Goal: Task Accomplishment & Management: Complete application form

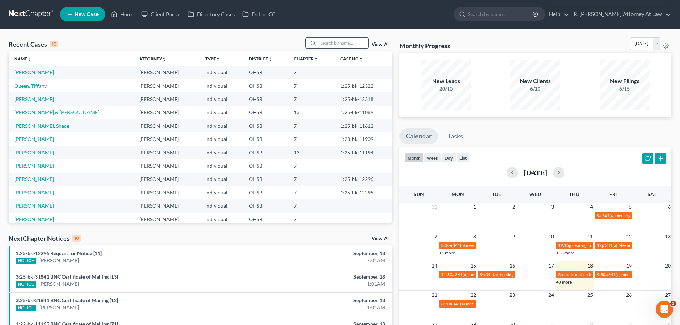
click at [330, 45] on input "search" at bounding box center [343, 43] width 50 height 10
type input "[PERSON_NAME]"
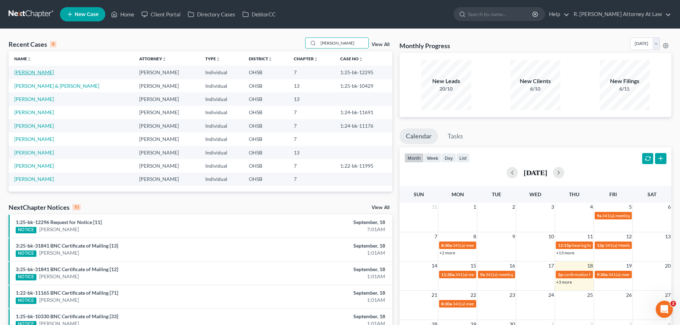
click at [37, 75] on link "[PERSON_NAME]" at bounding box center [34, 72] width 40 height 6
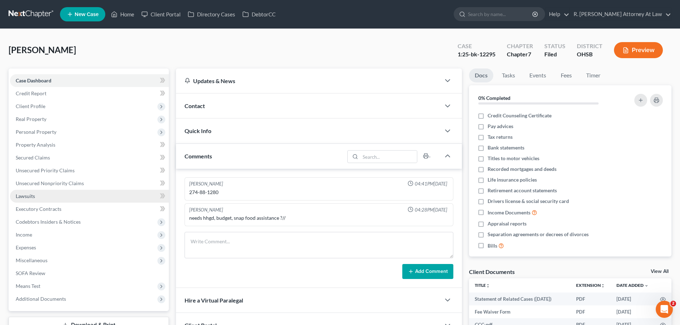
click at [19, 199] on span "Lawsuits" at bounding box center [25, 196] width 19 height 6
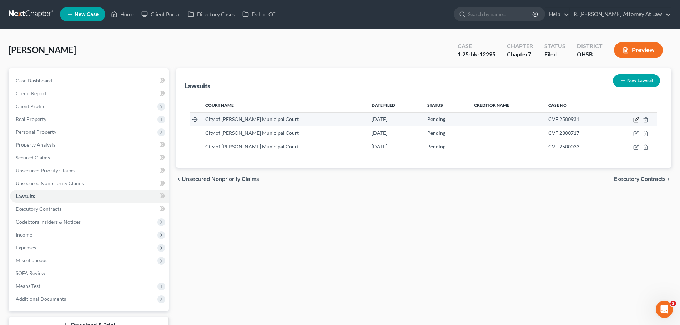
click at [636, 119] on icon "button" at bounding box center [636, 118] width 3 height 3
select select "36"
select select "0"
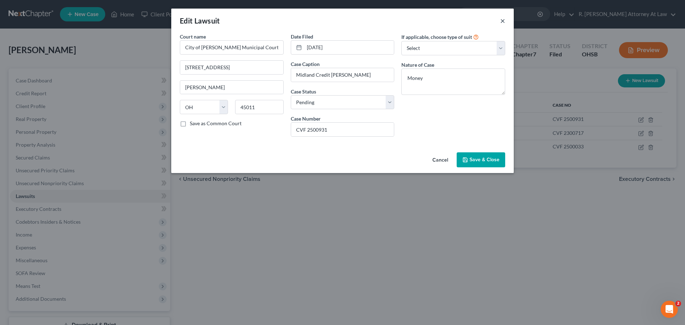
click at [503, 21] on button "×" at bounding box center [502, 20] width 5 height 9
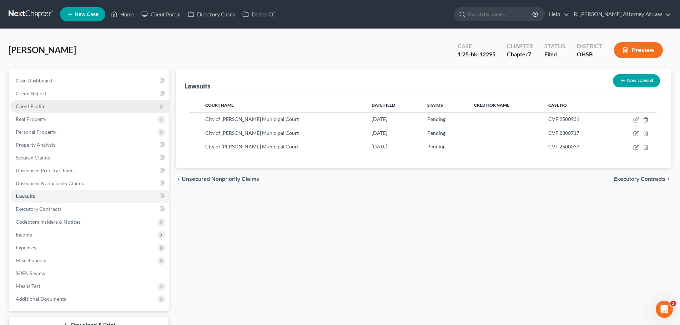
click at [33, 105] on span "Client Profile" at bounding box center [31, 106] width 30 height 6
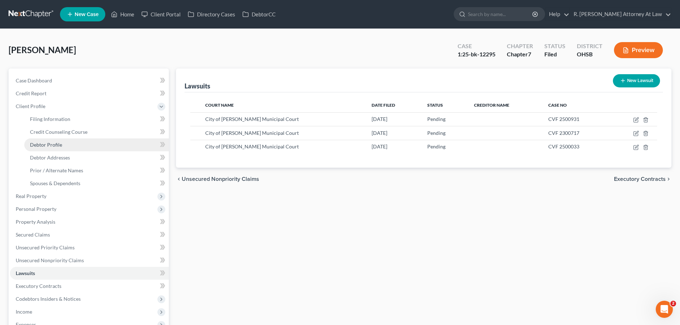
click at [50, 144] on span "Debtor Profile" at bounding box center [46, 145] width 32 height 6
select select "0"
select select "4"
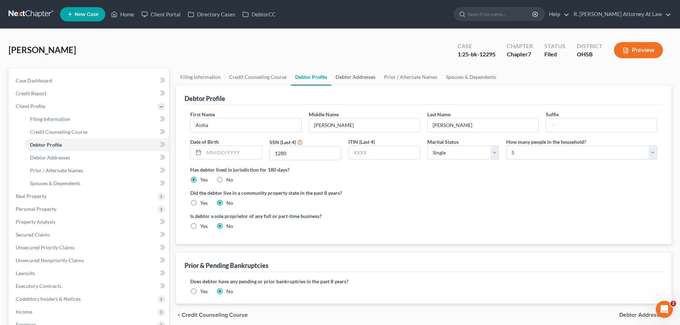
click at [362, 76] on link "Debtor Addresses" at bounding box center [355, 76] width 49 height 17
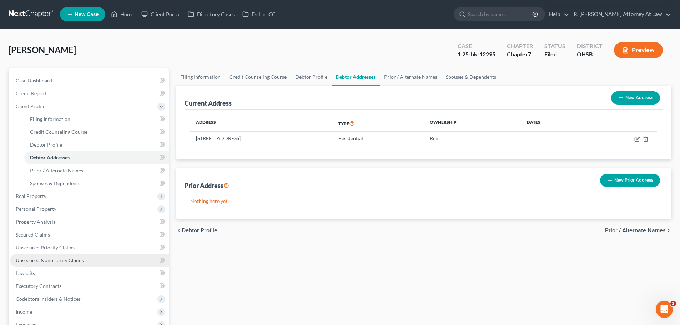
click at [60, 258] on span "Unsecured Nonpriority Claims" at bounding box center [50, 260] width 68 height 6
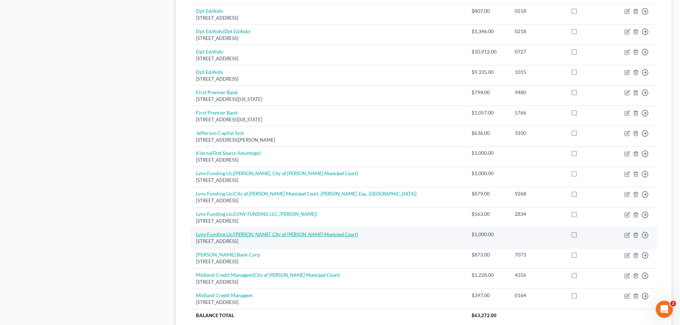
scroll to position [428, 0]
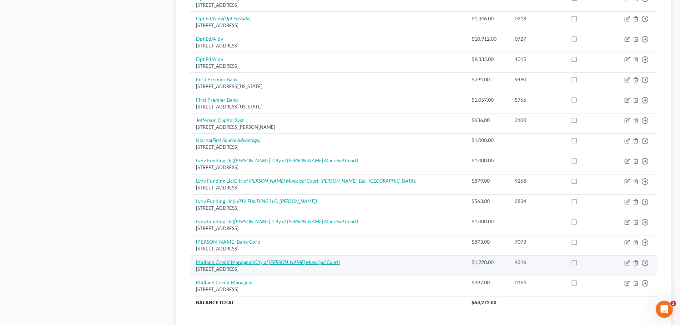
click at [273, 263] on icon "(City of [PERSON_NAME] Municipal Court)" at bounding box center [296, 262] width 87 height 6
select select "23"
select select "1"
select select "0"
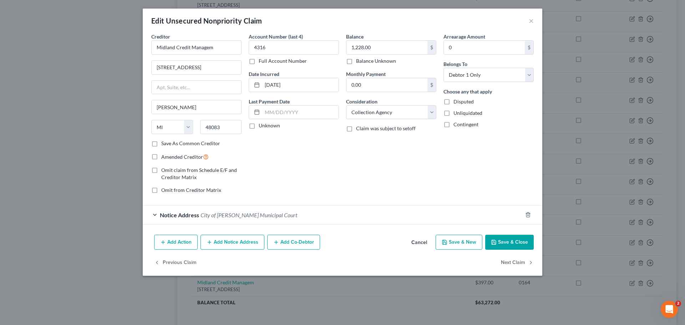
click at [240, 213] on span "City of [PERSON_NAME] Municipal Court" at bounding box center [248, 215] width 97 height 7
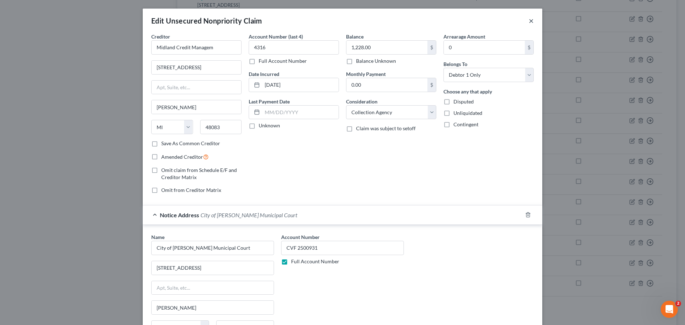
click at [529, 21] on button "×" at bounding box center [531, 20] width 5 height 9
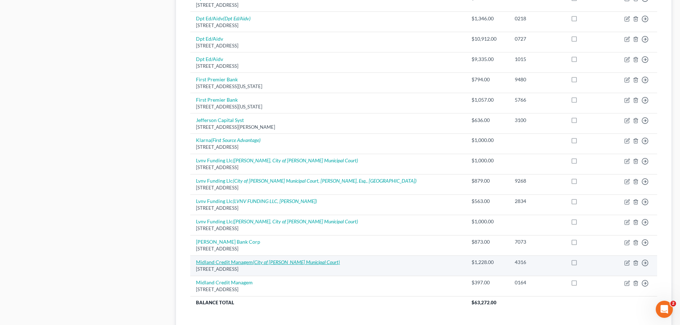
click at [266, 265] on icon "(City of [PERSON_NAME] Municipal Court)" at bounding box center [296, 262] width 87 height 6
select select "23"
select select "1"
select select "0"
select select "36"
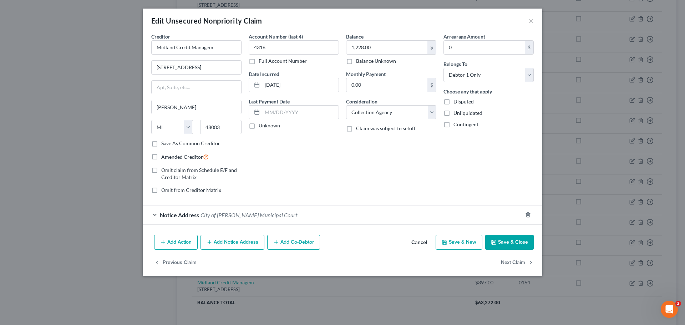
click at [244, 218] on div "Notice Address City of [PERSON_NAME][GEOGRAPHIC_DATA]" at bounding box center [333, 214] width 380 height 19
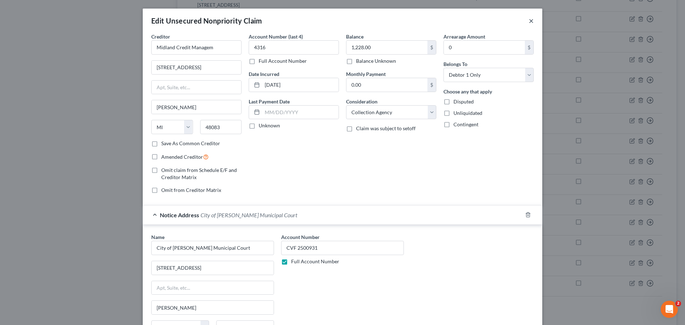
click at [529, 19] on button "×" at bounding box center [531, 20] width 5 height 9
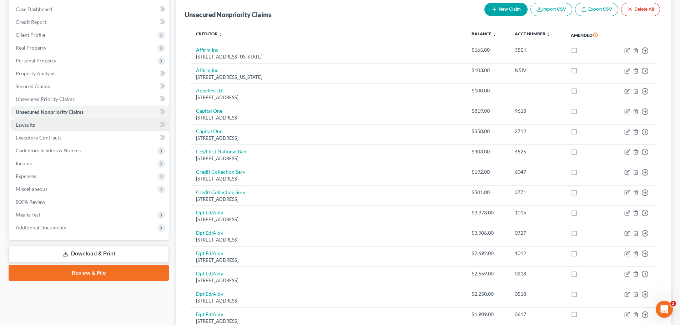
click at [30, 126] on span "Lawsuits" at bounding box center [25, 125] width 19 height 6
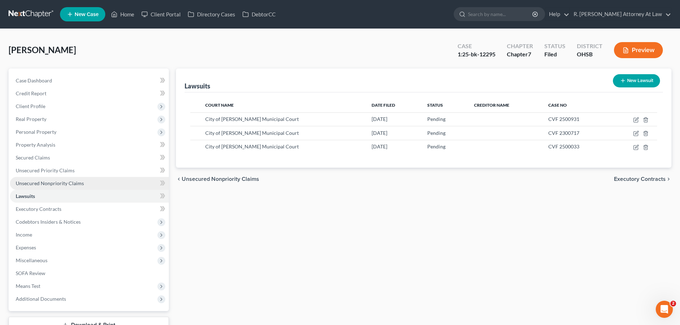
click at [62, 180] on span "Unsecured Nonpriority Claims" at bounding box center [50, 183] width 68 height 6
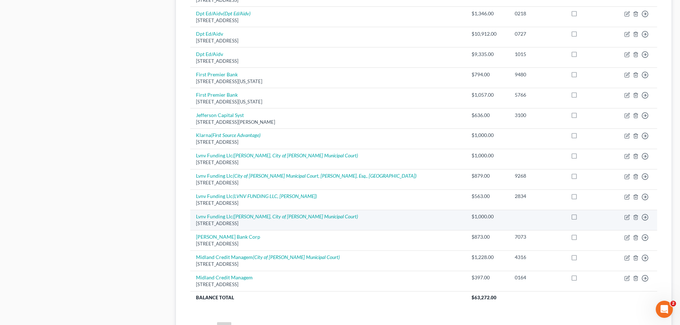
scroll to position [501, 0]
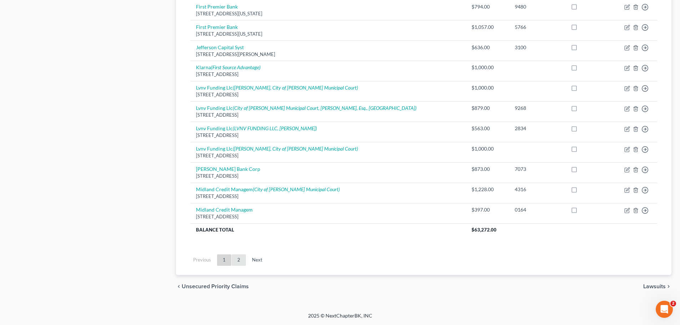
click at [235, 259] on link "2" at bounding box center [239, 259] width 14 height 11
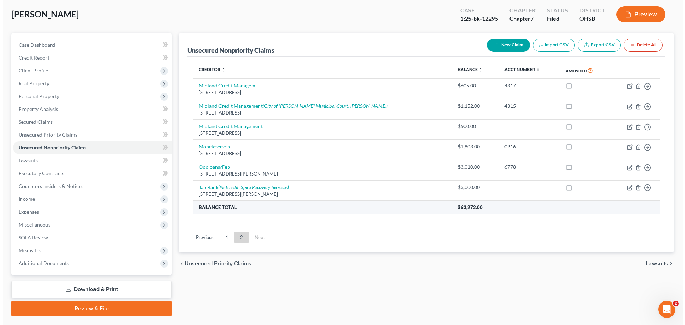
scroll to position [19, 0]
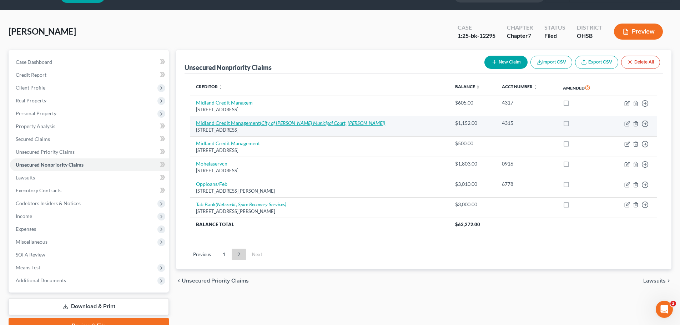
click at [261, 122] on icon "(City of [PERSON_NAME] Municipal Court, [PERSON_NAME])" at bounding box center [322, 123] width 125 height 6
select select "4"
select select "1"
select select "0"
select select "36"
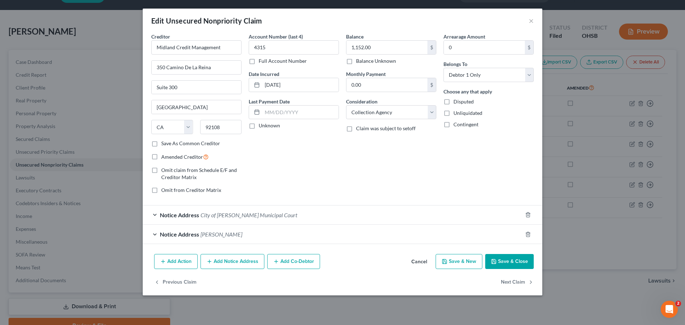
click at [231, 217] on span "City of [PERSON_NAME] Municipal Court" at bounding box center [248, 215] width 97 height 7
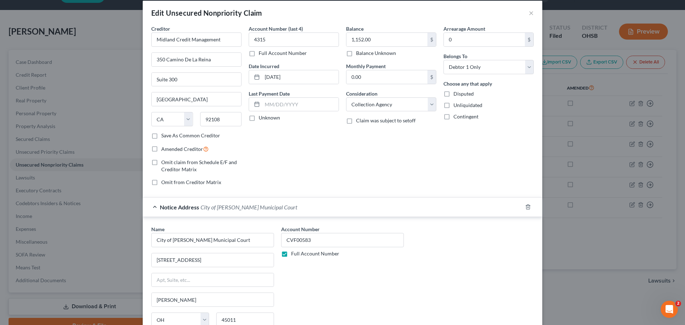
scroll to position [0, 0]
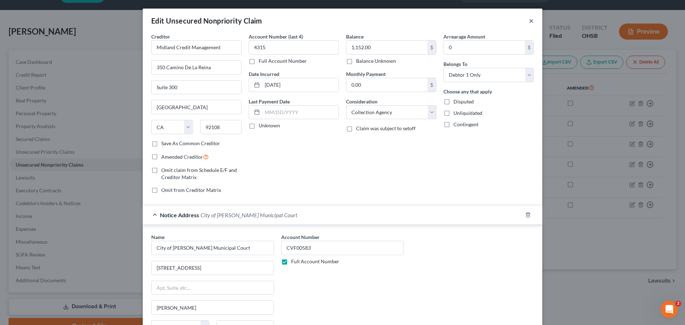
click at [529, 22] on button "×" at bounding box center [531, 20] width 5 height 9
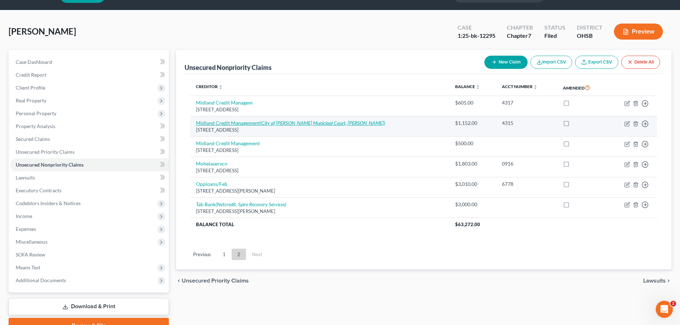
click at [321, 122] on icon "(City of [PERSON_NAME] Municipal Court, [PERSON_NAME])" at bounding box center [322, 123] width 125 height 6
select select "4"
select select "1"
select select "0"
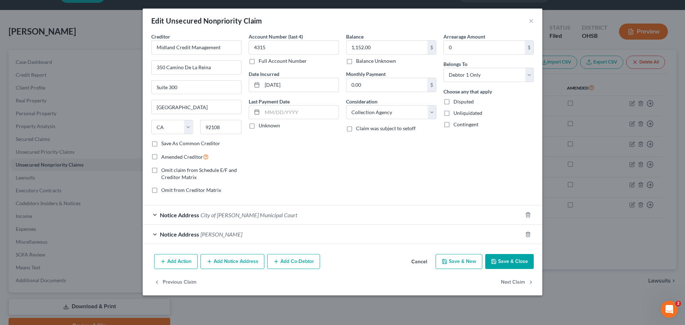
click at [253, 214] on span "City of [PERSON_NAME] Municipal Court" at bounding box center [248, 215] width 97 height 7
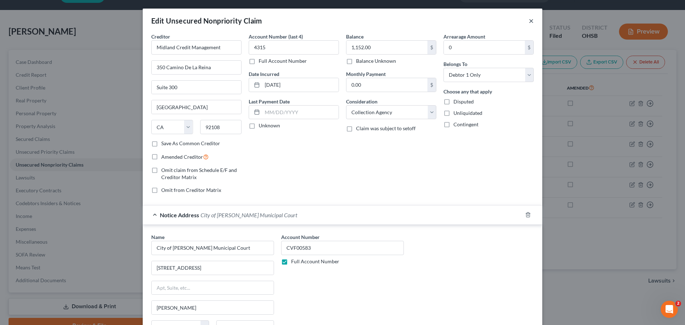
click at [529, 22] on button "×" at bounding box center [531, 20] width 5 height 9
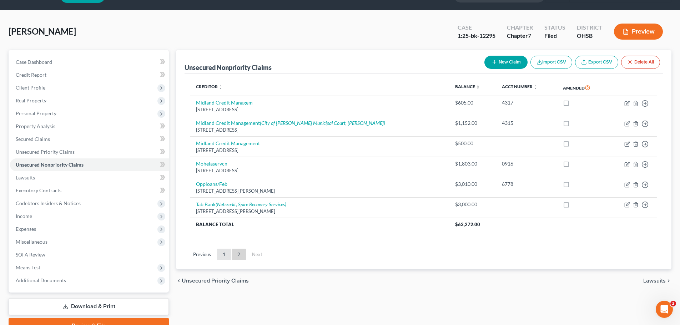
click at [225, 255] on link "1" at bounding box center [224, 254] width 14 height 11
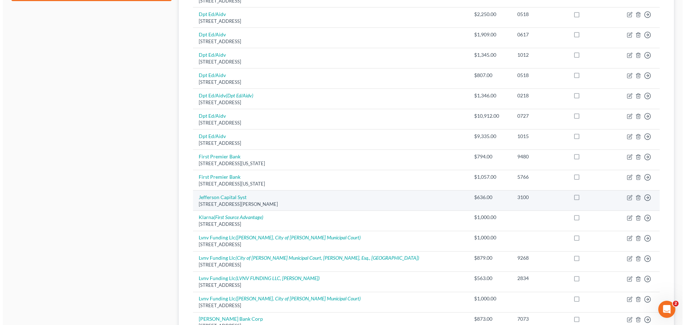
scroll to position [482, 0]
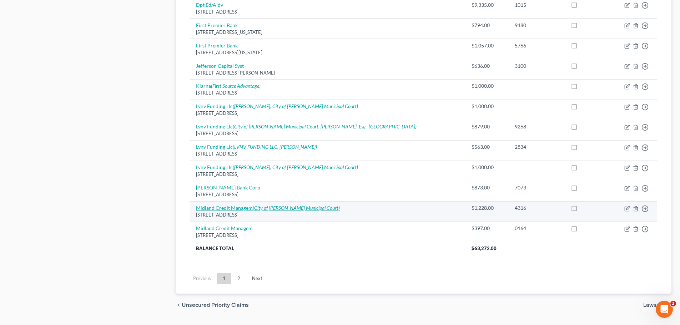
click at [264, 207] on icon "(City of [PERSON_NAME] Municipal Court)" at bounding box center [296, 208] width 87 height 6
select select "23"
select select "1"
select select "0"
select select "36"
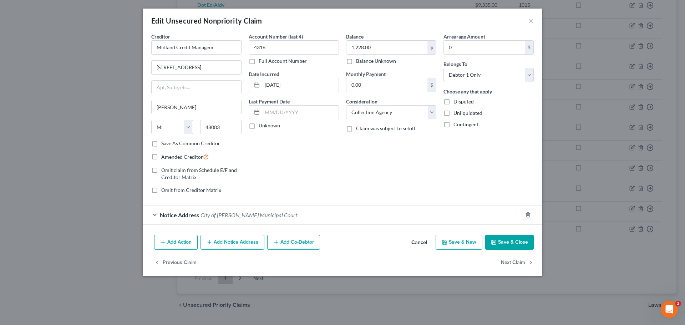
click at [243, 214] on span "City of [PERSON_NAME] Municipal Court" at bounding box center [248, 215] width 97 height 7
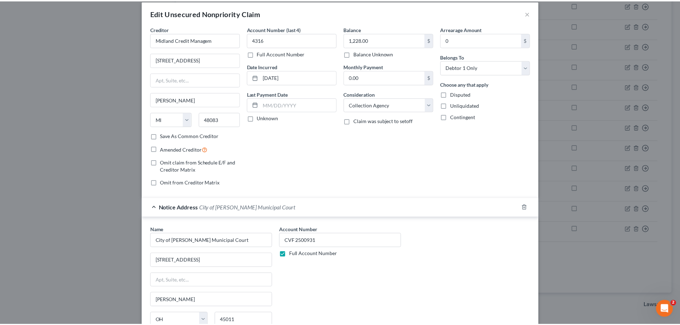
scroll to position [0, 0]
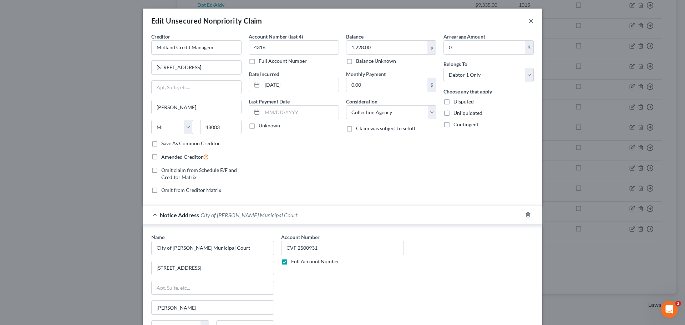
click at [529, 21] on button "×" at bounding box center [531, 20] width 5 height 9
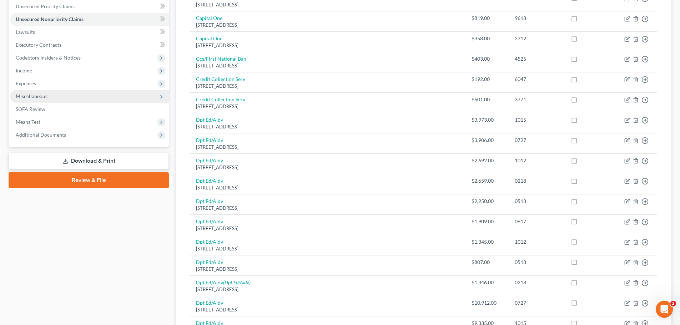
scroll to position [161, 0]
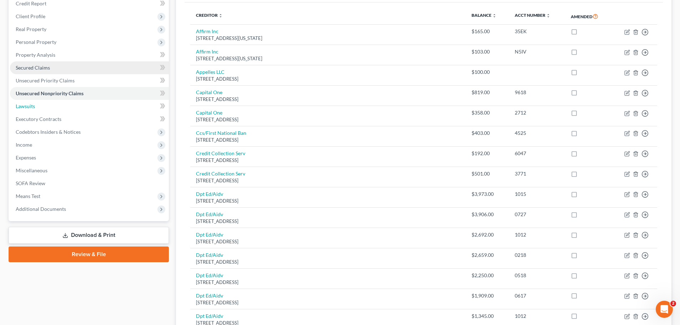
click at [29, 106] on span "Lawsuits" at bounding box center [25, 106] width 19 height 6
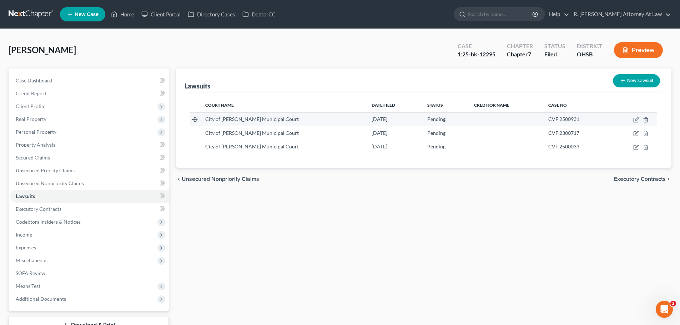
click at [632, 121] on td at bounding box center [633, 119] width 47 height 14
click at [634, 120] on icon "button" at bounding box center [636, 120] width 6 height 6
select select "36"
select select "0"
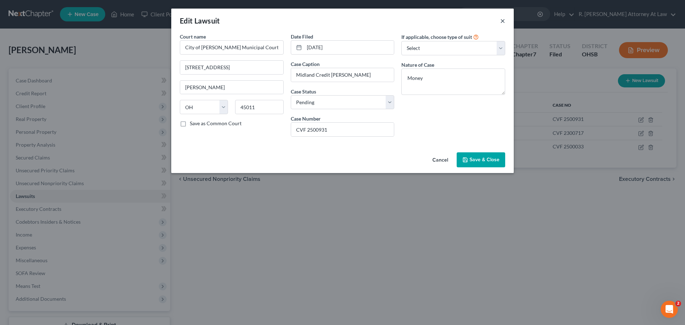
click at [504, 20] on button "×" at bounding box center [502, 20] width 5 height 9
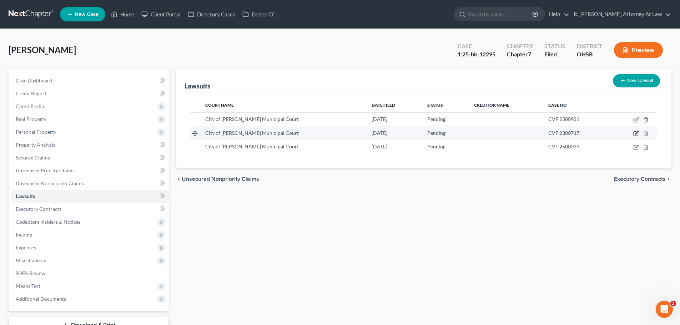
click at [634, 134] on icon "button" at bounding box center [636, 134] width 6 height 6
select select "36"
select select "0"
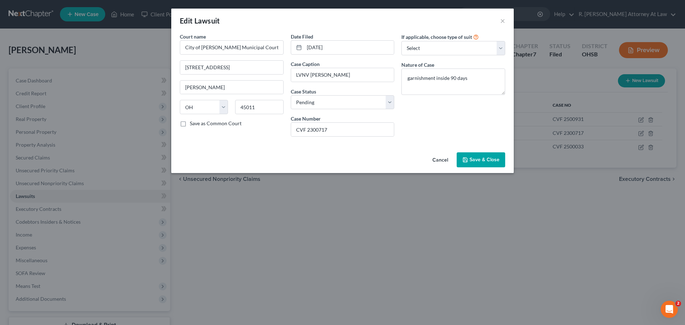
drag, startPoint x: 500, startPoint y: 23, endPoint x: 516, endPoint y: 35, distance: 19.9
click at [500, 23] on div "Edit Lawsuit ×" at bounding box center [342, 21] width 342 height 24
click at [503, 21] on button "×" at bounding box center [502, 20] width 5 height 9
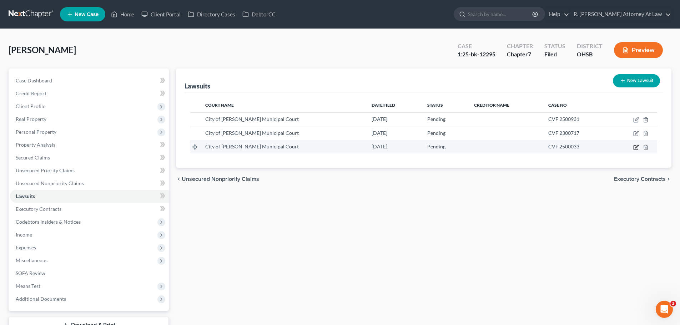
click at [635, 147] on icon "button" at bounding box center [636, 147] width 6 height 6
select select "36"
select select "0"
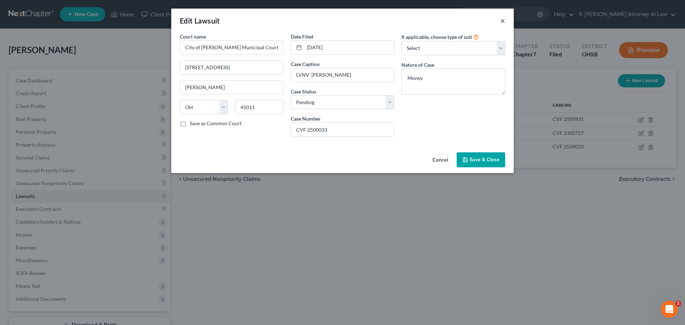
click at [503, 23] on button "×" at bounding box center [502, 20] width 5 height 9
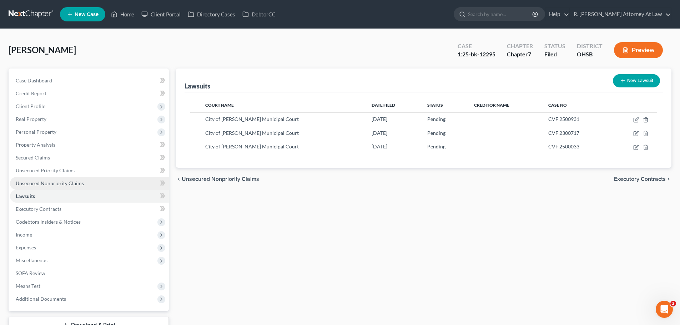
click at [51, 181] on span "Unsecured Nonpriority Claims" at bounding box center [50, 183] width 68 height 6
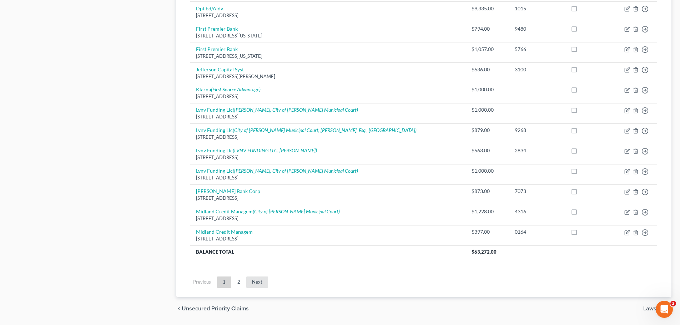
scroll to position [499, 0]
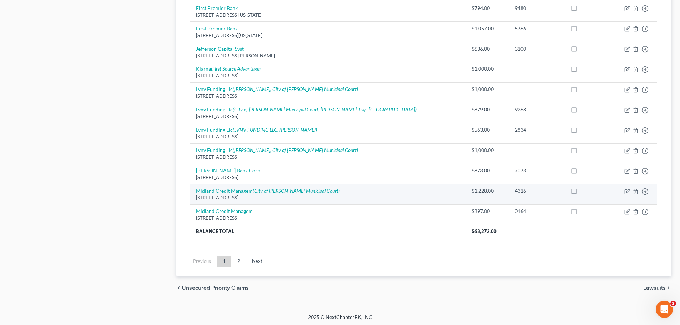
click at [297, 190] on icon "(City of [PERSON_NAME] Municipal Court)" at bounding box center [296, 191] width 87 height 6
select select "23"
select select "1"
select select "0"
select select "36"
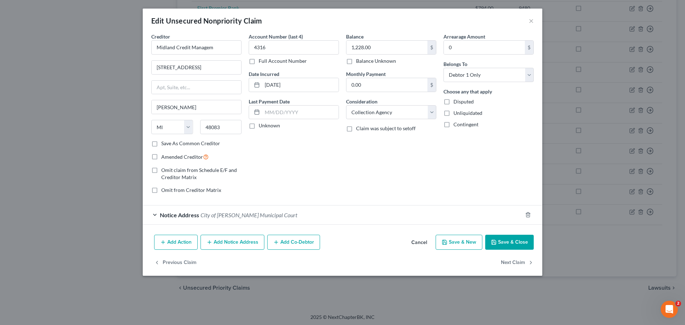
click at [224, 215] on span "City of [PERSON_NAME] Municipal Court" at bounding box center [248, 215] width 97 height 7
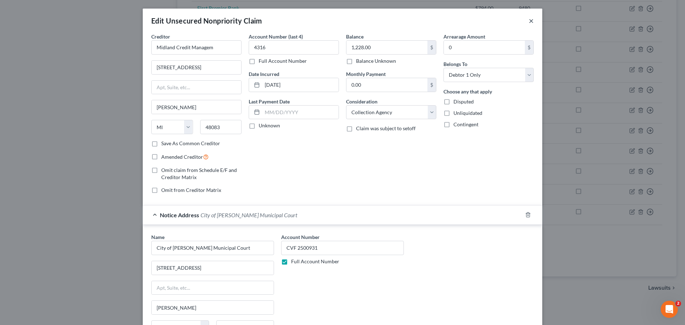
click at [530, 22] on button "×" at bounding box center [531, 20] width 5 height 9
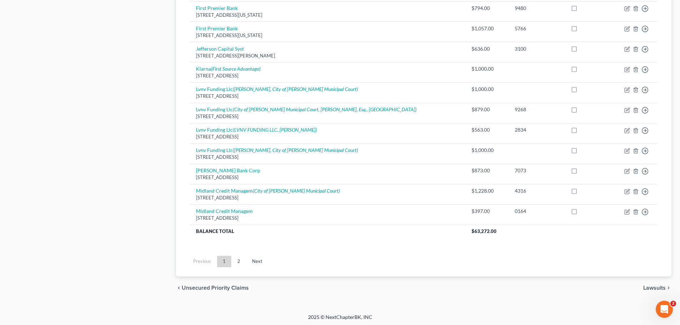
click at [238, 261] on link "2" at bounding box center [239, 261] width 14 height 11
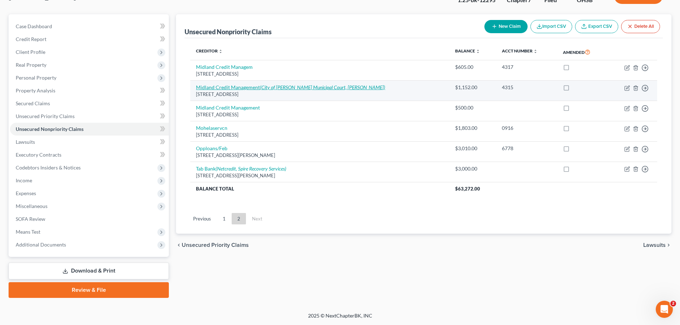
click at [255, 87] on link "Midland Credit Management (City of [PERSON_NAME][GEOGRAPHIC_DATA], [PERSON_NAME…" at bounding box center [290, 87] width 189 height 6
select select "4"
select select "1"
select select "0"
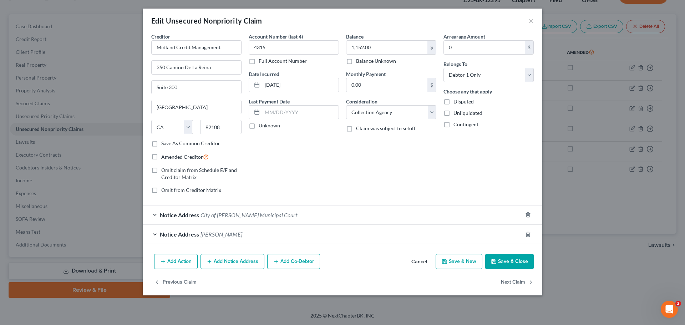
click at [214, 218] on span "City of [PERSON_NAME] Municipal Court" at bounding box center [248, 215] width 97 height 7
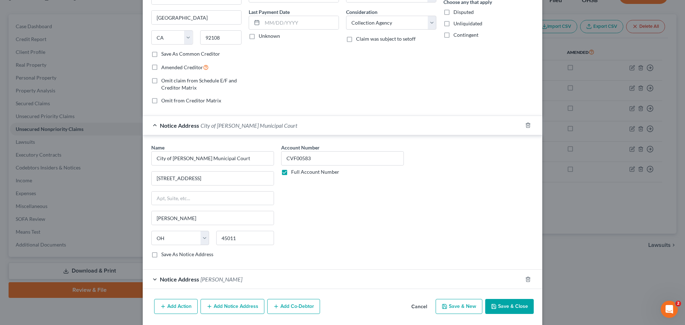
scroll to position [113, 0]
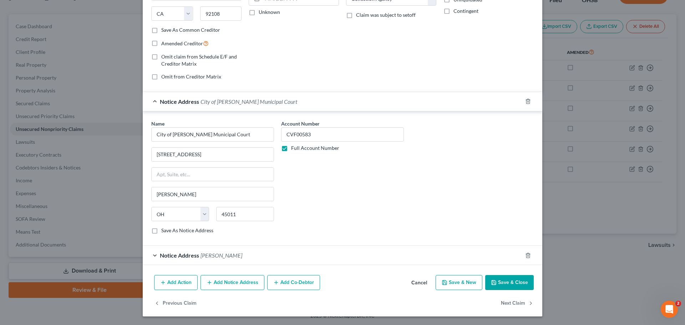
click at [220, 253] on span "[PERSON_NAME]" at bounding box center [221, 255] width 42 height 7
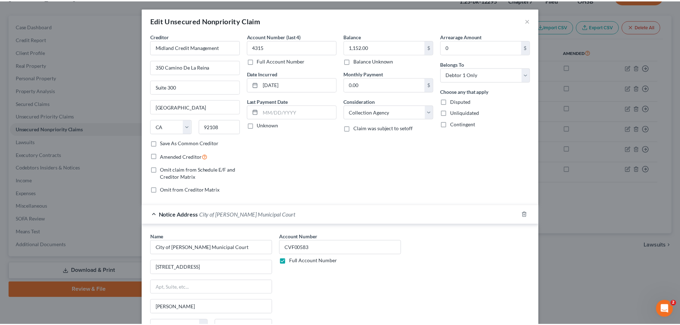
scroll to position [0, 0]
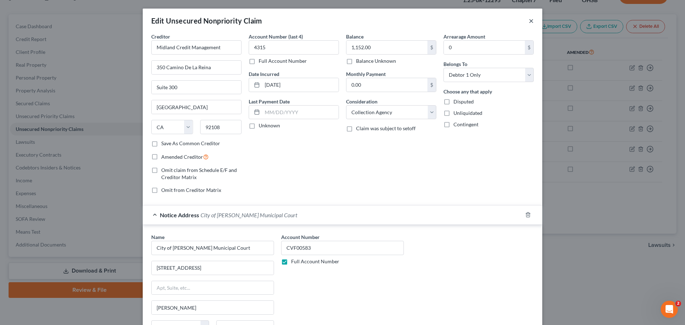
click at [529, 21] on button "×" at bounding box center [531, 20] width 5 height 9
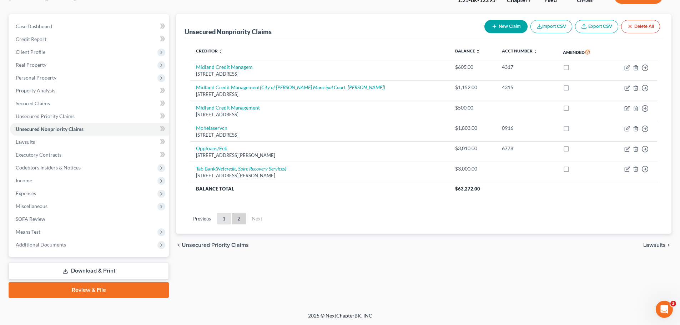
click at [225, 218] on link "1" at bounding box center [224, 218] width 14 height 11
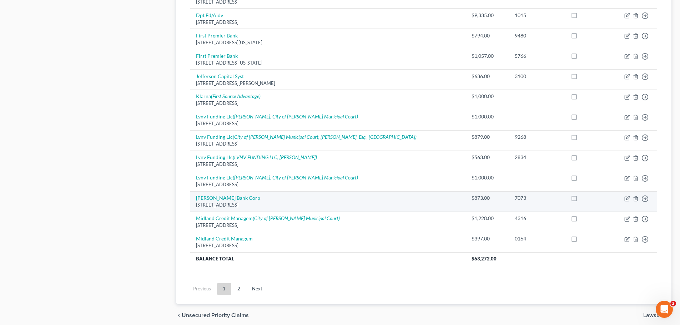
scroll to position [482, 0]
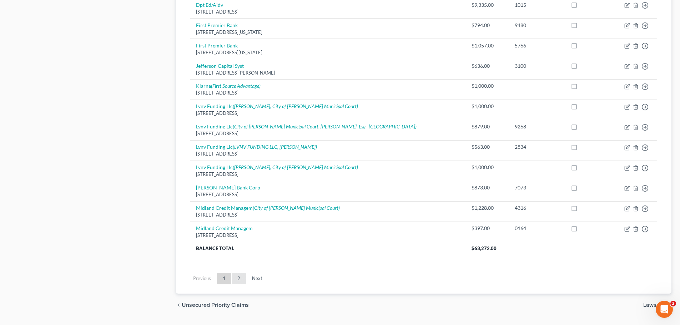
click at [239, 278] on link "2" at bounding box center [239, 278] width 14 height 11
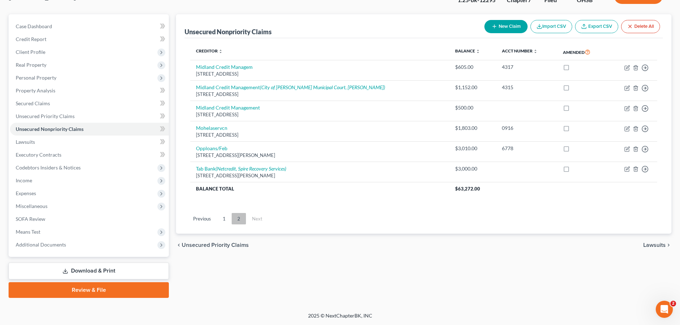
scroll to position [54, 0]
click at [223, 218] on link "1" at bounding box center [224, 218] width 14 height 11
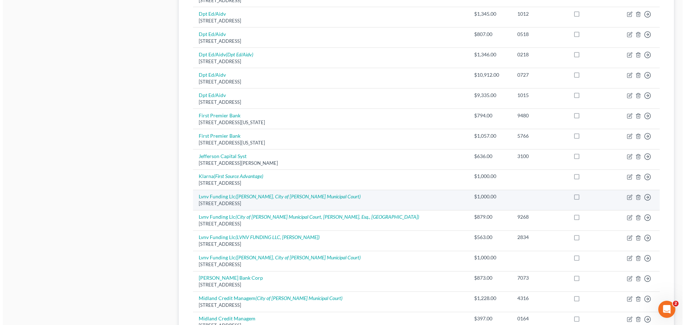
scroll to position [411, 0]
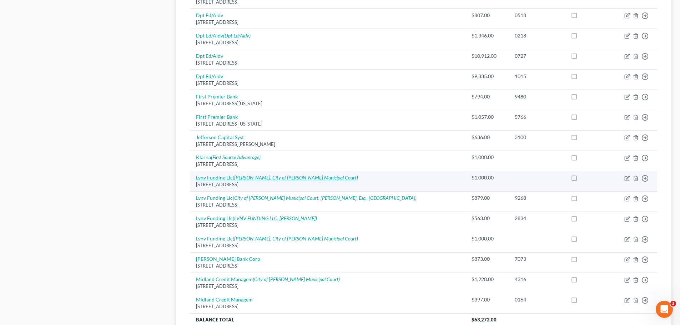
click at [271, 178] on icon "([PERSON_NAME], City of [PERSON_NAME] Municipal Court)" at bounding box center [295, 177] width 125 height 6
select select "23"
select select "1"
select select "0"
select select "36"
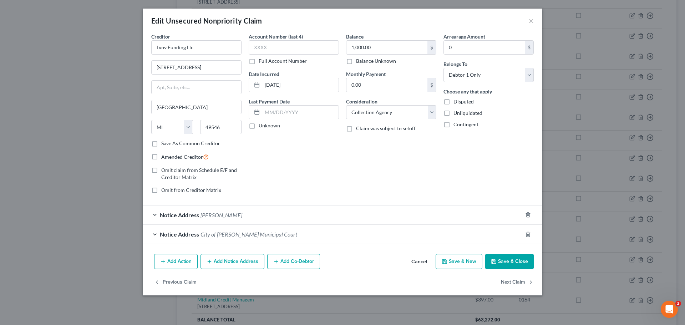
click at [214, 232] on span "City of [PERSON_NAME] Municipal Court" at bounding box center [248, 234] width 97 height 7
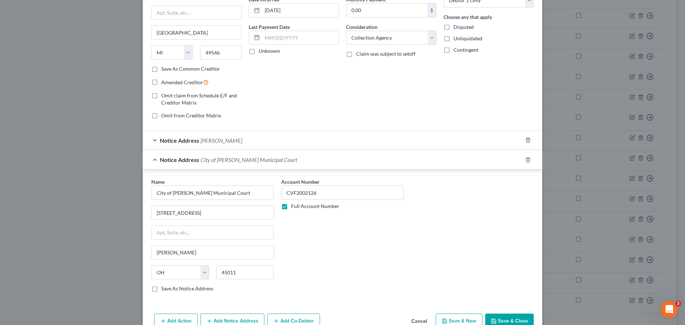
scroll to position [113, 0]
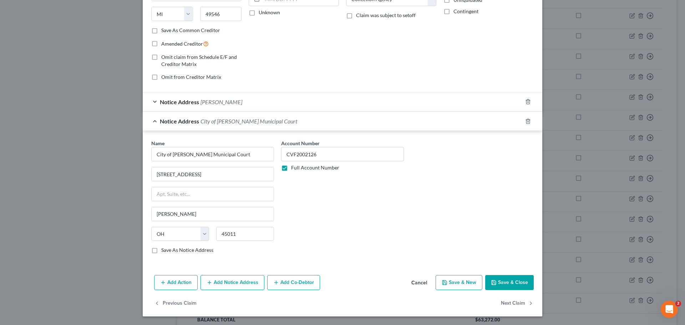
click at [219, 105] on span "[PERSON_NAME]" at bounding box center [221, 101] width 42 height 7
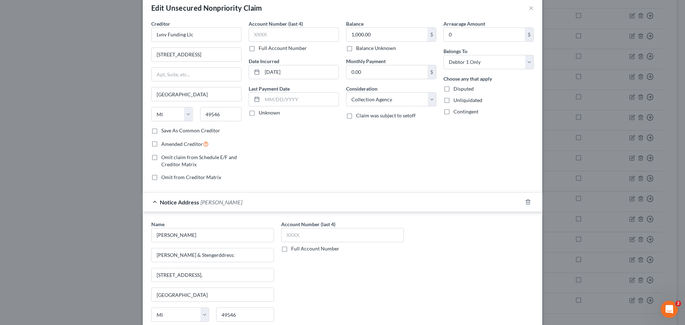
scroll to position [0, 0]
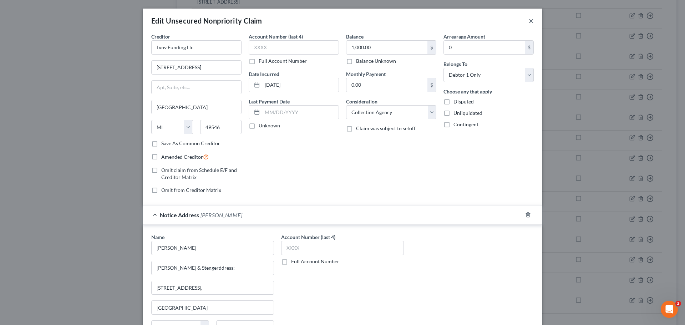
click at [529, 21] on button "×" at bounding box center [531, 20] width 5 height 9
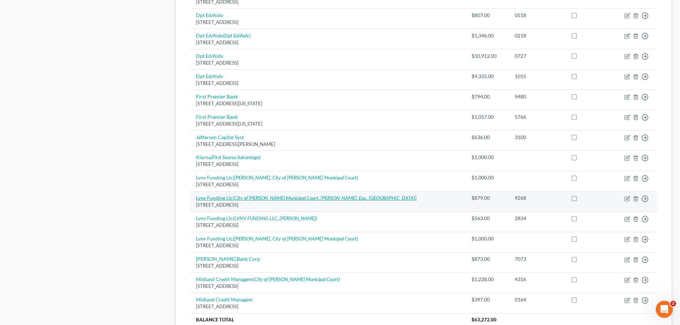
click at [311, 197] on icon "(City of [PERSON_NAME] Municipal Court, [PERSON_NAME], Esq., [GEOGRAPHIC_DATA])" at bounding box center [325, 198] width 184 height 6
select select "42"
select select "1"
select select "0"
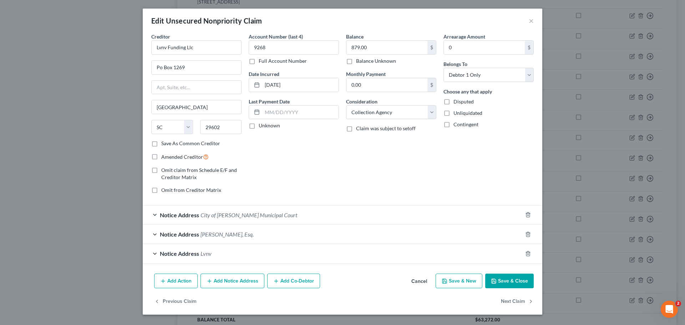
click at [222, 212] on span "City of [PERSON_NAME] Municipal Court" at bounding box center [248, 215] width 97 height 7
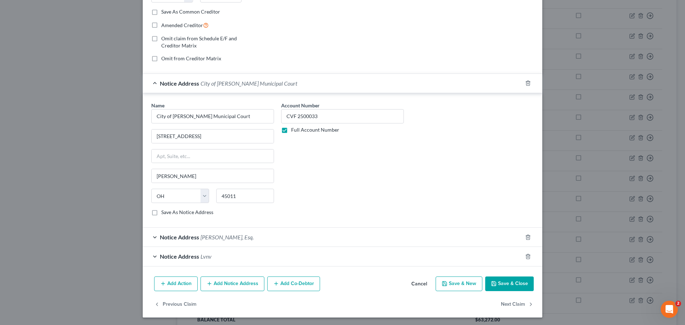
scroll to position [133, 0]
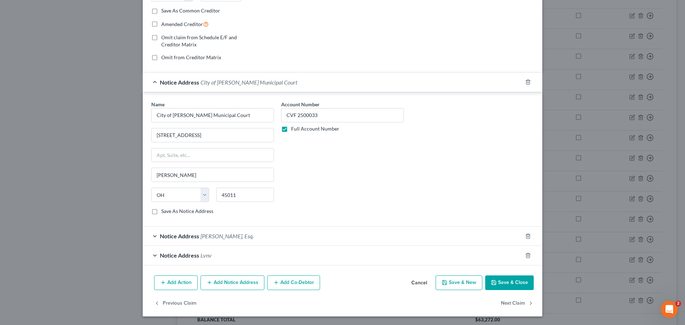
click at [181, 253] on span "Notice Address" at bounding box center [179, 255] width 39 height 7
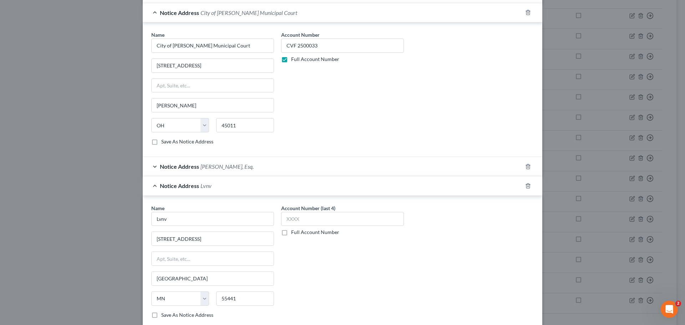
scroll to position [214, 0]
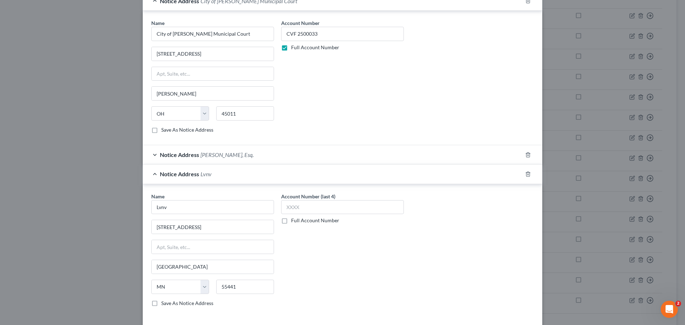
click at [216, 155] on span "[PERSON_NAME], Esq." at bounding box center [226, 154] width 53 height 7
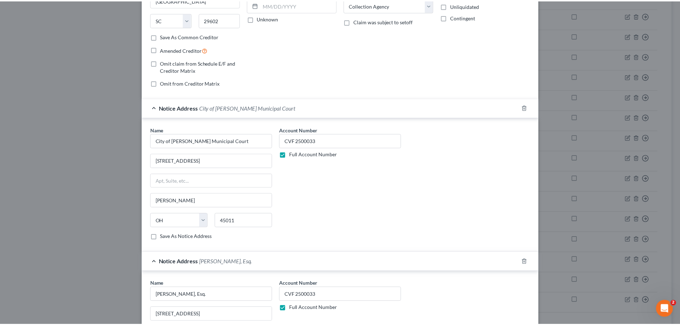
scroll to position [0, 0]
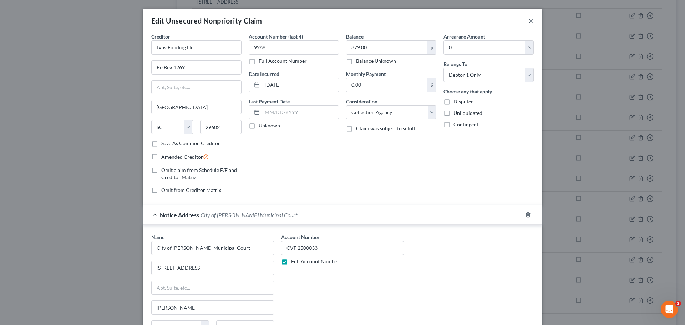
click at [529, 21] on button "×" at bounding box center [531, 20] width 5 height 9
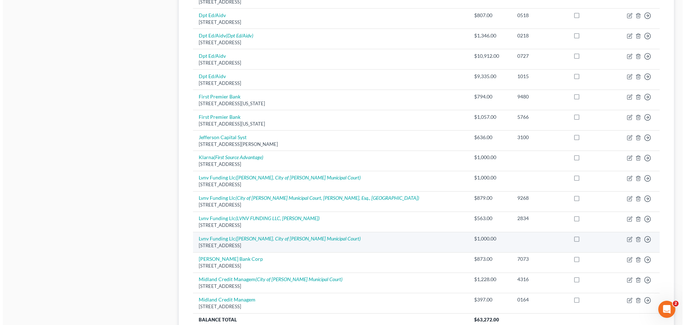
scroll to position [447, 0]
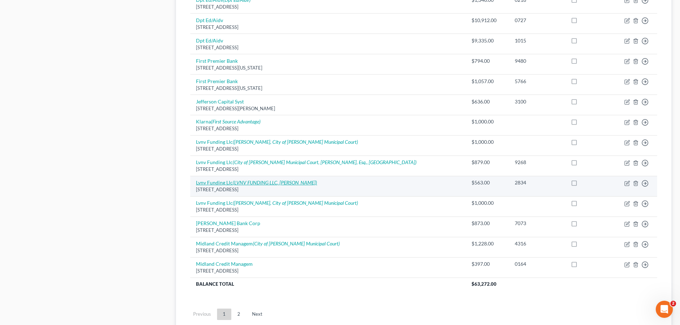
click at [297, 184] on icon "(LVNV FUNDING LLC, [PERSON_NAME])" at bounding box center [275, 182] width 84 height 6
select select "42"
select select "1"
select select "0"
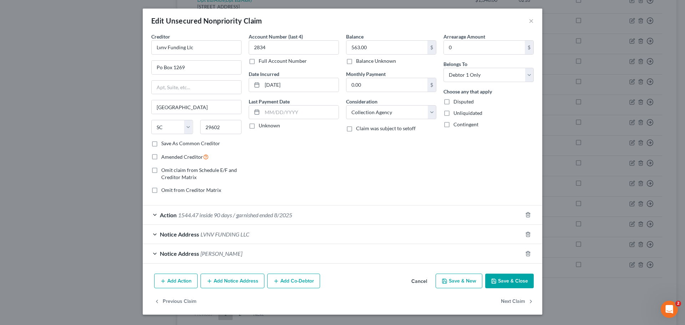
click at [262, 213] on span "1544.47 inside 90 days / garnished ended 8/2025" at bounding box center [235, 215] width 114 height 7
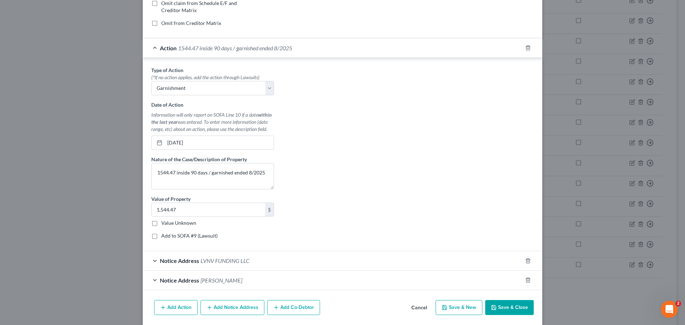
scroll to position [178, 0]
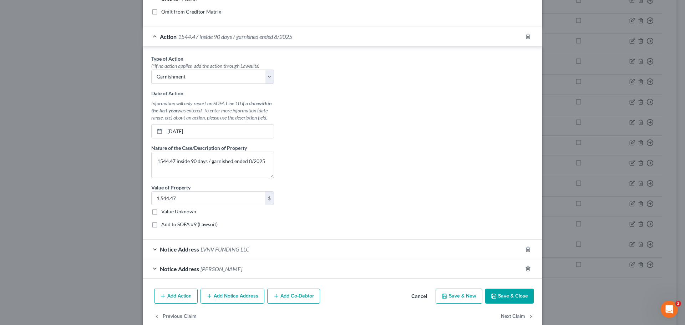
click at [225, 243] on div "Notice Address LVNV FUNDING LLC" at bounding box center [333, 249] width 380 height 19
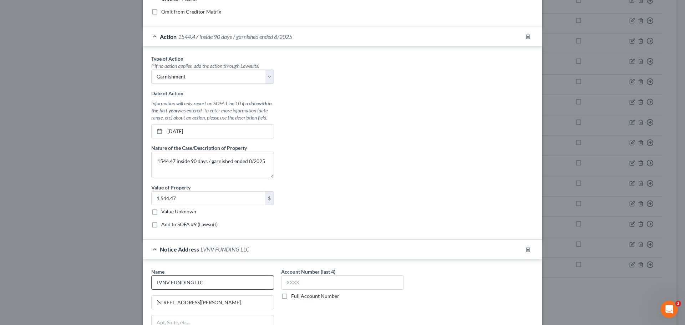
scroll to position [321, 0]
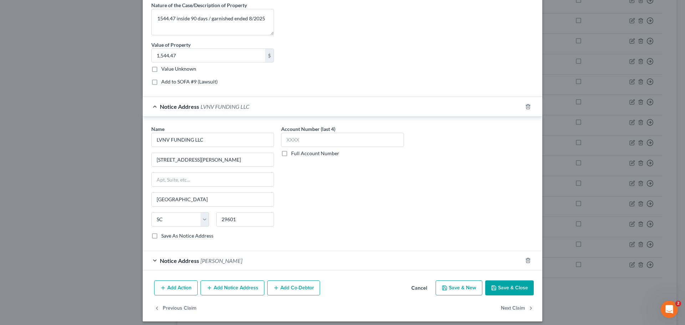
click at [218, 262] on span "[PERSON_NAME]" at bounding box center [221, 260] width 42 height 7
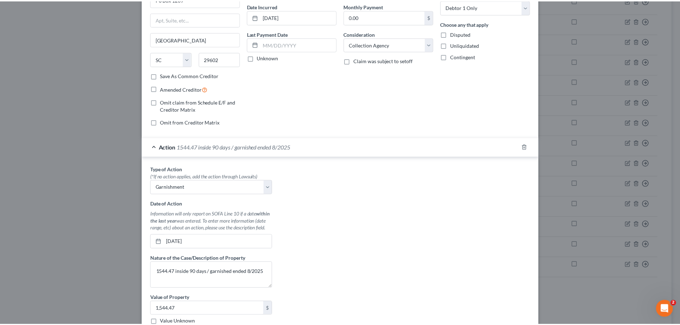
scroll to position [0, 0]
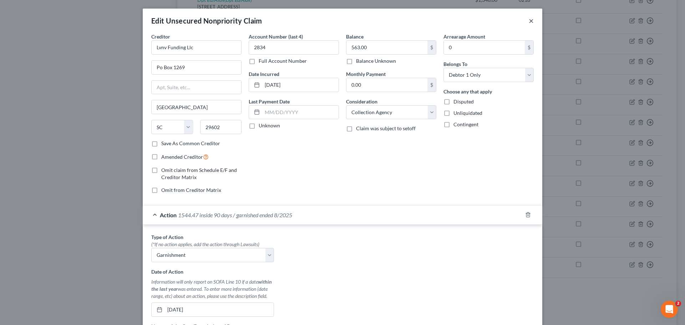
click at [529, 21] on button "×" at bounding box center [531, 20] width 5 height 9
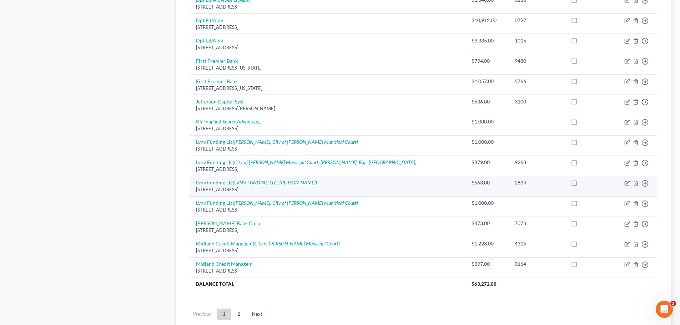
click at [291, 182] on icon "(LVNV FUNDING LLC, [PERSON_NAME])" at bounding box center [275, 182] width 84 height 6
select select "42"
select select "1"
select select "0"
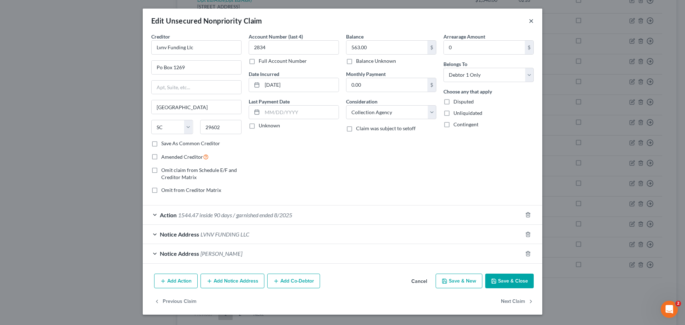
click at [532, 19] on button "×" at bounding box center [531, 20] width 5 height 9
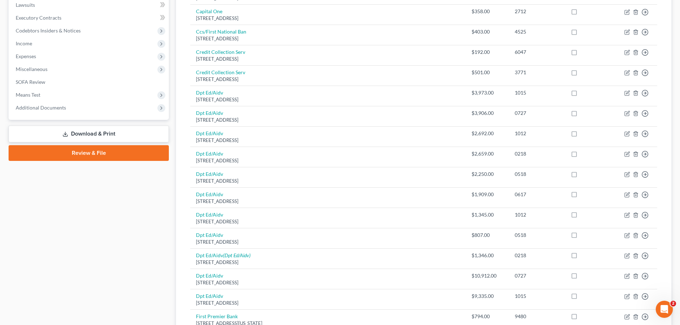
scroll to position [126, 0]
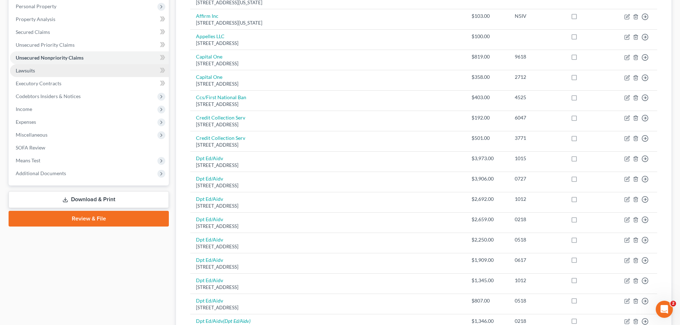
click at [30, 73] on span "Lawsuits" at bounding box center [25, 70] width 19 height 6
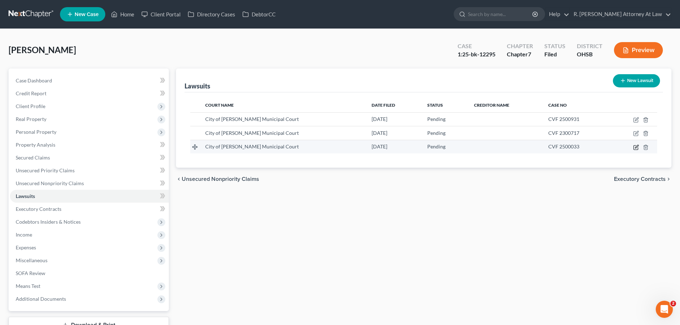
click at [637, 146] on icon "button" at bounding box center [636, 147] width 6 height 6
select select "36"
select select "0"
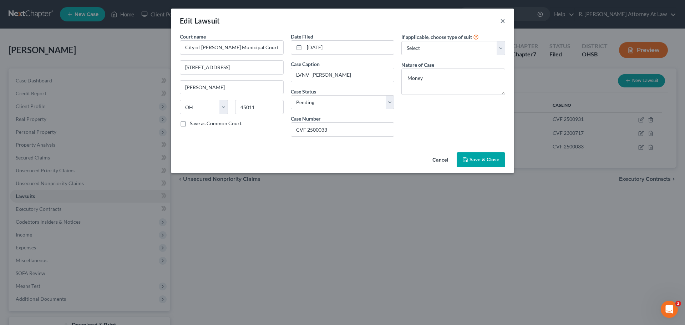
click at [504, 19] on button "×" at bounding box center [502, 20] width 5 height 9
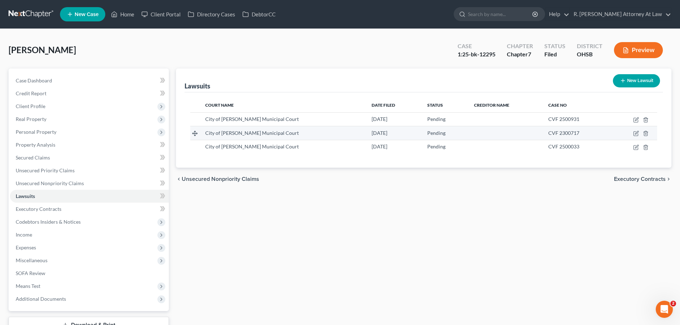
click at [632, 132] on td at bounding box center [633, 133] width 47 height 14
click at [635, 132] on icon "button" at bounding box center [636, 134] width 6 height 6
select select "36"
select select "0"
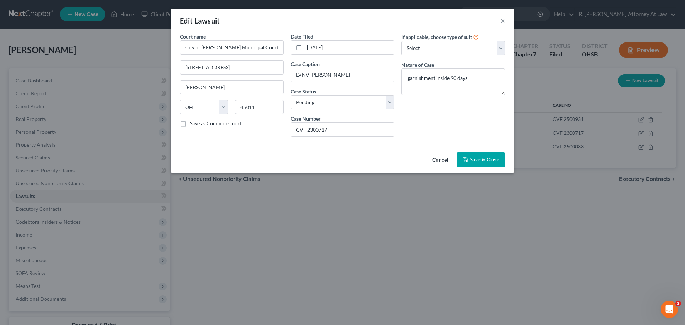
click at [504, 22] on button "×" at bounding box center [502, 20] width 5 height 9
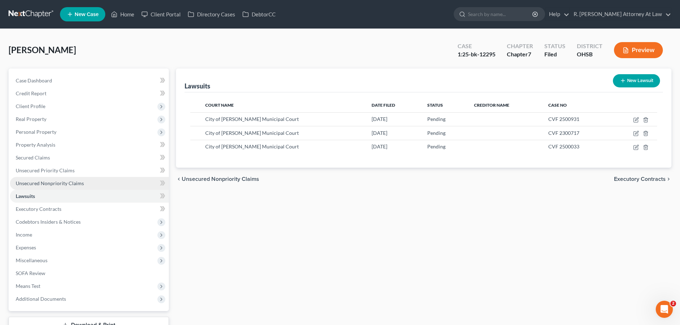
drag, startPoint x: 60, startPoint y: 183, endPoint x: 67, endPoint y: 181, distance: 7.1
click at [60, 183] on span "Unsecured Nonpriority Claims" at bounding box center [50, 183] width 68 height 6
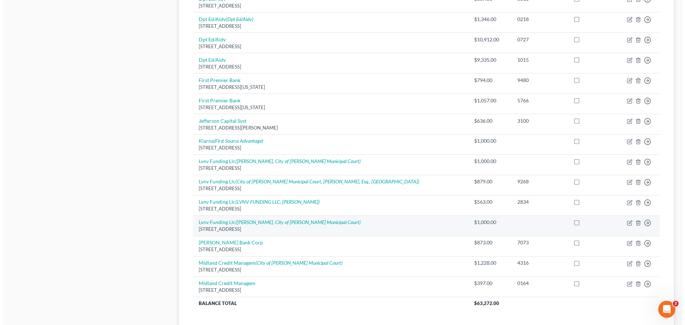
scroll to position [428, 0]
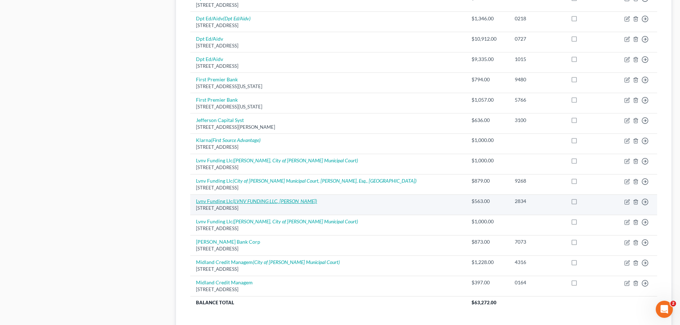
click at [249, 200] on icon "(LVNV FUNDING LLC, [PERSON_NAME])" at bounding box center [275, 201] width 84 height 6
select select "42"
select select "1"
select select "0"
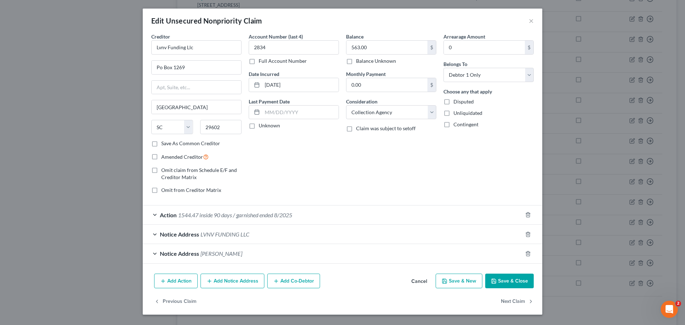
click at [185, 235] on span "Notice Address" at bounding box center [179, 234] width 39 height 7
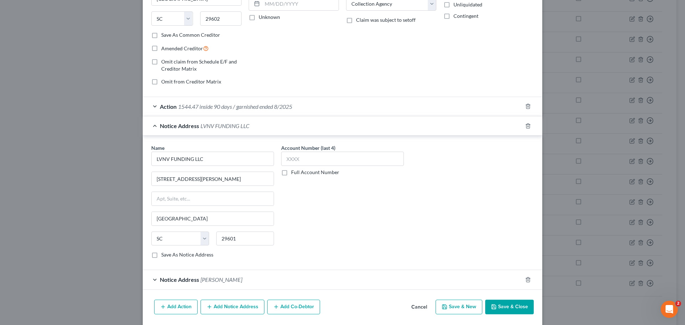
scroll to position [133, 0]
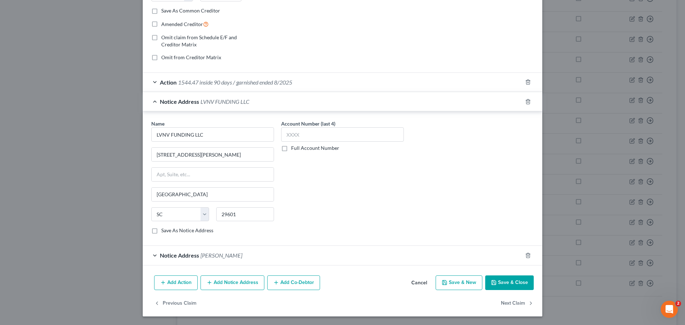
click at [210, 252] on span "[PERSON_NAME]" at bounding box center [221, 255] width 42 height 7
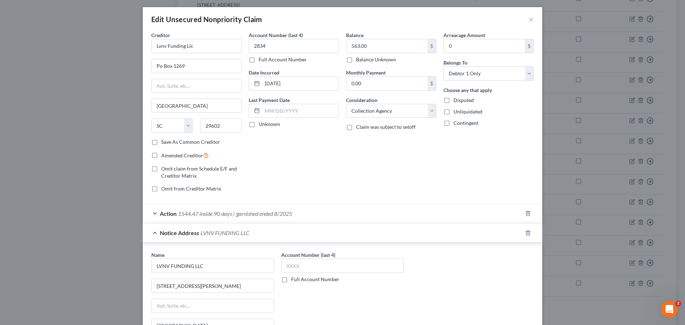
scroll to position [0, 0]
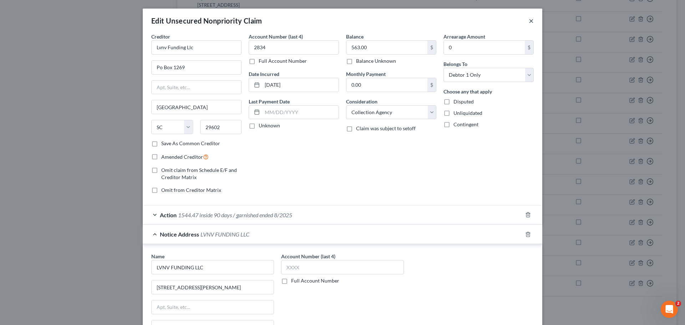
click at [529, 20] on button "×" at bounding box center [531, 20] width 5 height 9
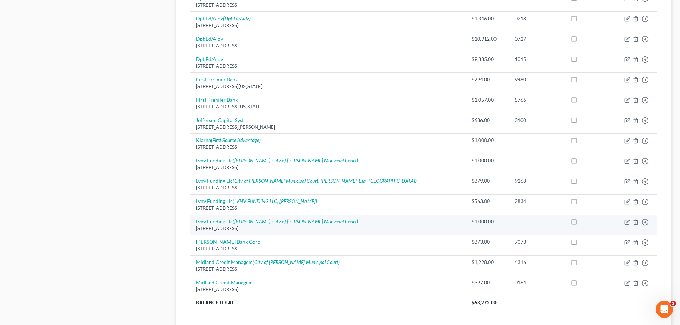
click at [293, 219] on icon "([PERSON_NAME], City of [PERSON_NAME] Municipal Court)" at bounding box center [295, 221] width 125 height 6
select select "42"
select select "1"
select select "0"
select select "36"
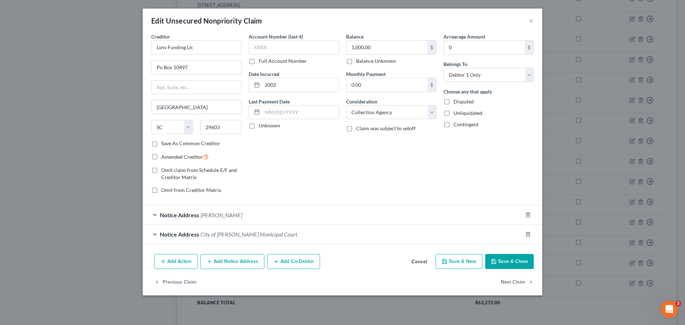
click at [254, 238] on div "Notice Address City of [PERSON_NAME][GEOGRAPHIC_DATA]" at bounding box center [333, 234] width 380 height 19
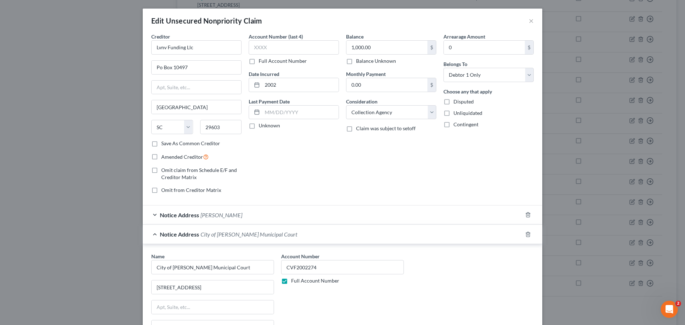
click at [227, 216] on div "Notice Address [PERSON_NAME]" at bounding box center [333, 214] width 380 height 19
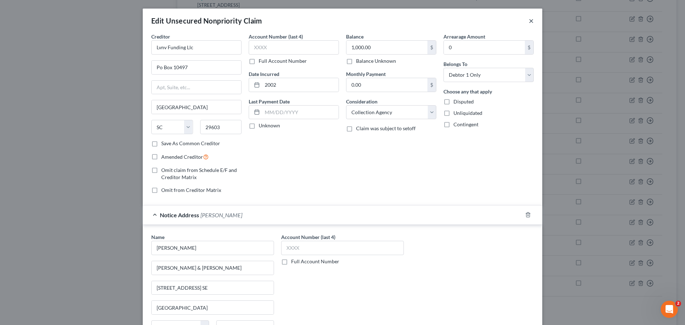
click at [531, 21] on button "×" at bounding box center [531, 20] width 5 height 9
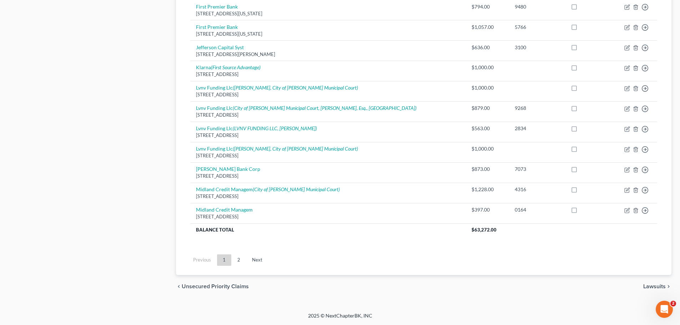
click at [238, 258] on link "2" at bounding box center [239, 259] width 14 height 11
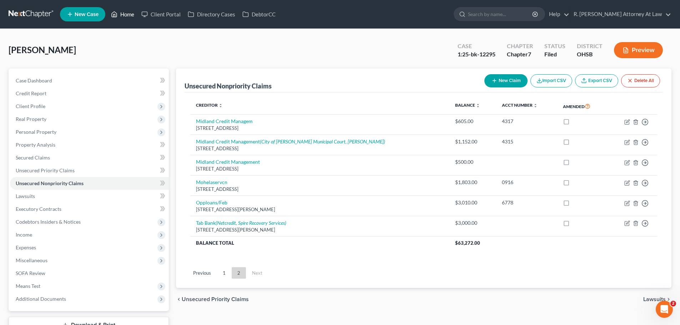
click at [124, 11] on link "Home" at bounding box center [122, 14] width 30 height 13
